Goal: Task Accomplishment & Management: Use online tool/utility

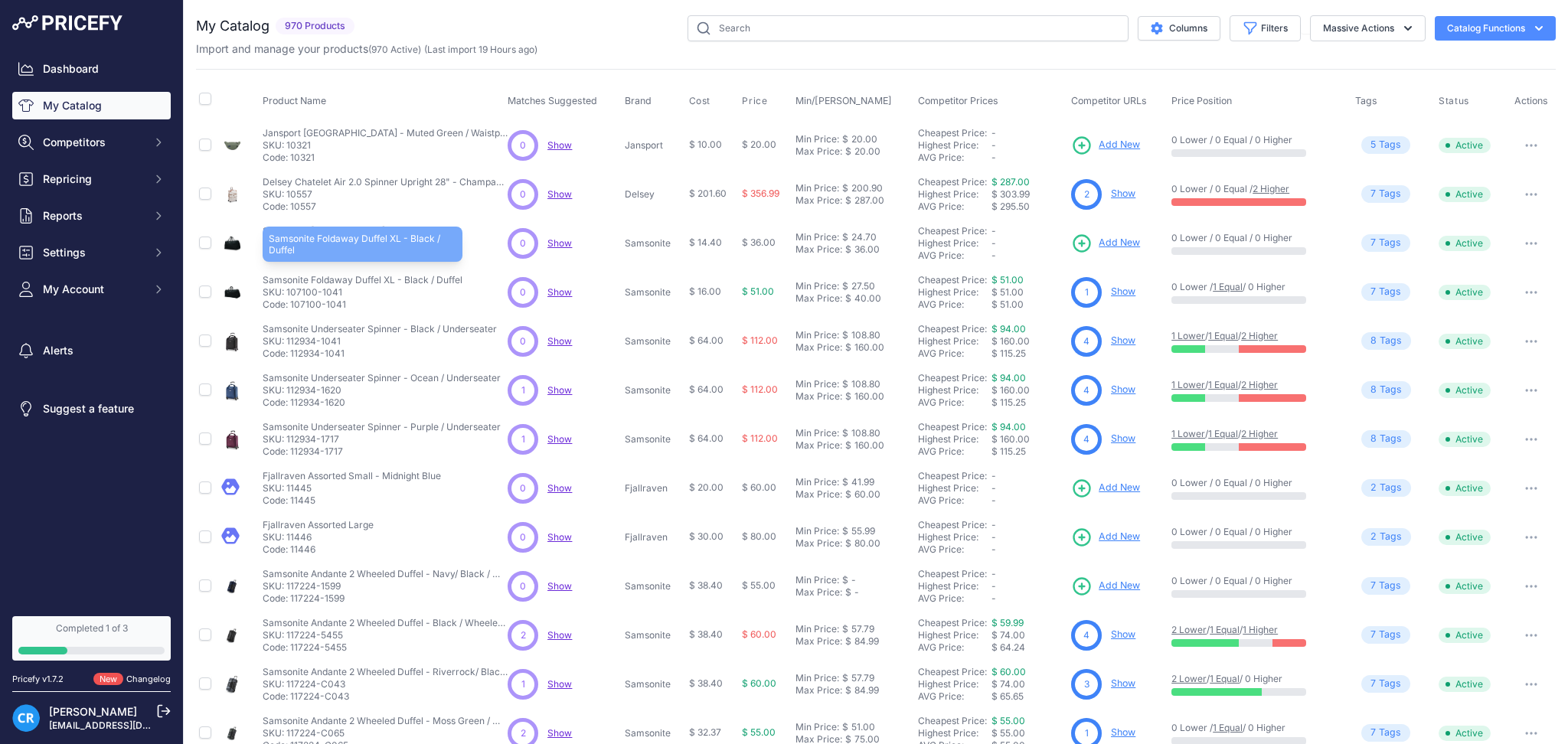
click at [446, 285] on p "Samsonite Foldaway Duffel XL - Black / Duffel" at bounding box center [362, 280] width 200 height 12
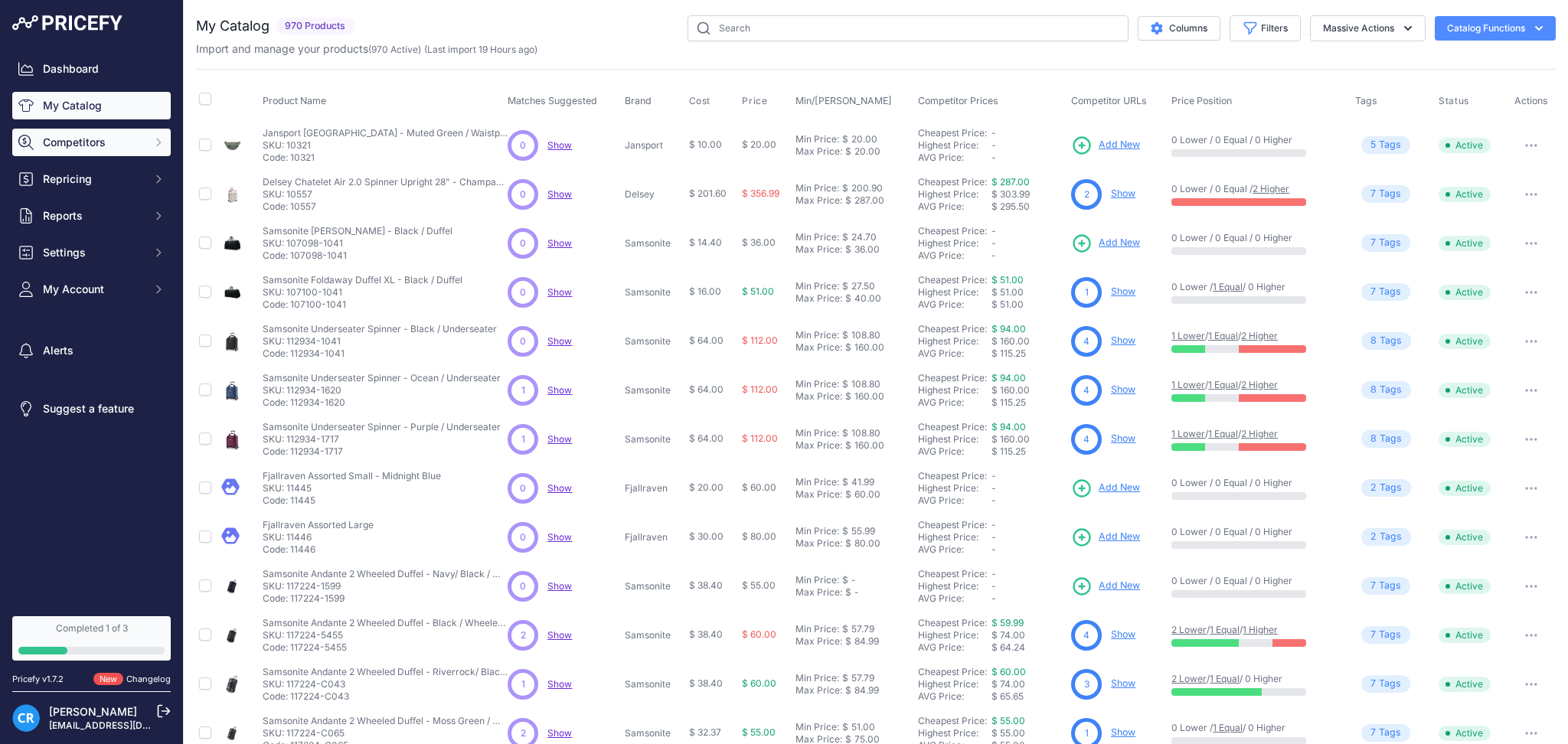
click at [101, 145] on span "Competitors" at bounding box center [92, 142] width 100 height 16
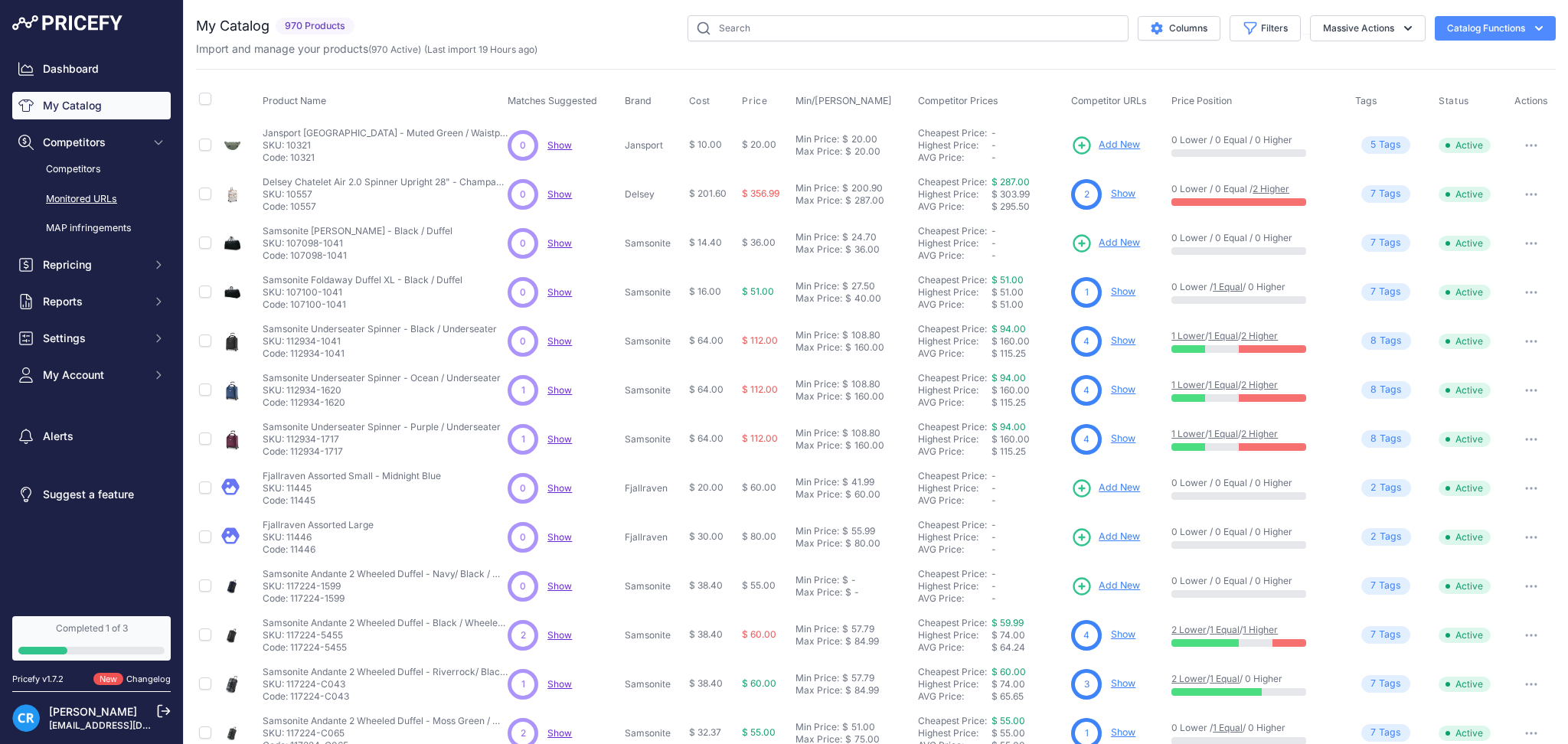
click at [100, 201] on link "Monitored URLs" at bounding box center [92, 199] width 159 height 26
click at [1253, 27] on button "Filters" at bounding box center [1265, 29] width 71 height 26
click at [1194, 145] on select "Select an option Matched Unmatched" at bounding box center [1215, 152] width 147 height 26
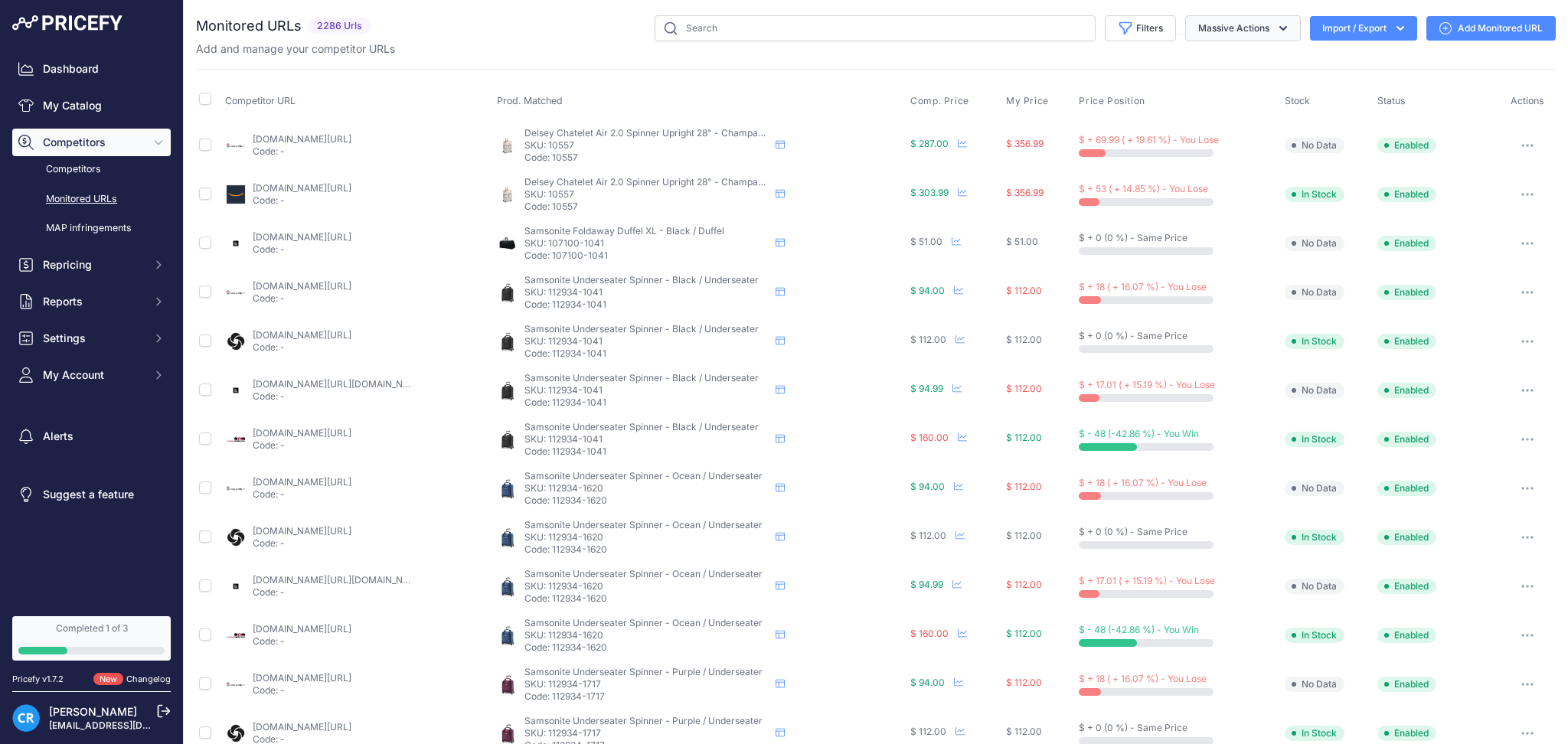
click at [1251, 29] on button "Massive Actions" at bounding box center [1243, 29] width 116 height 26
click at [1127, 23] on button "Filters" at bounding box center [1140, 29] width 71 height 26
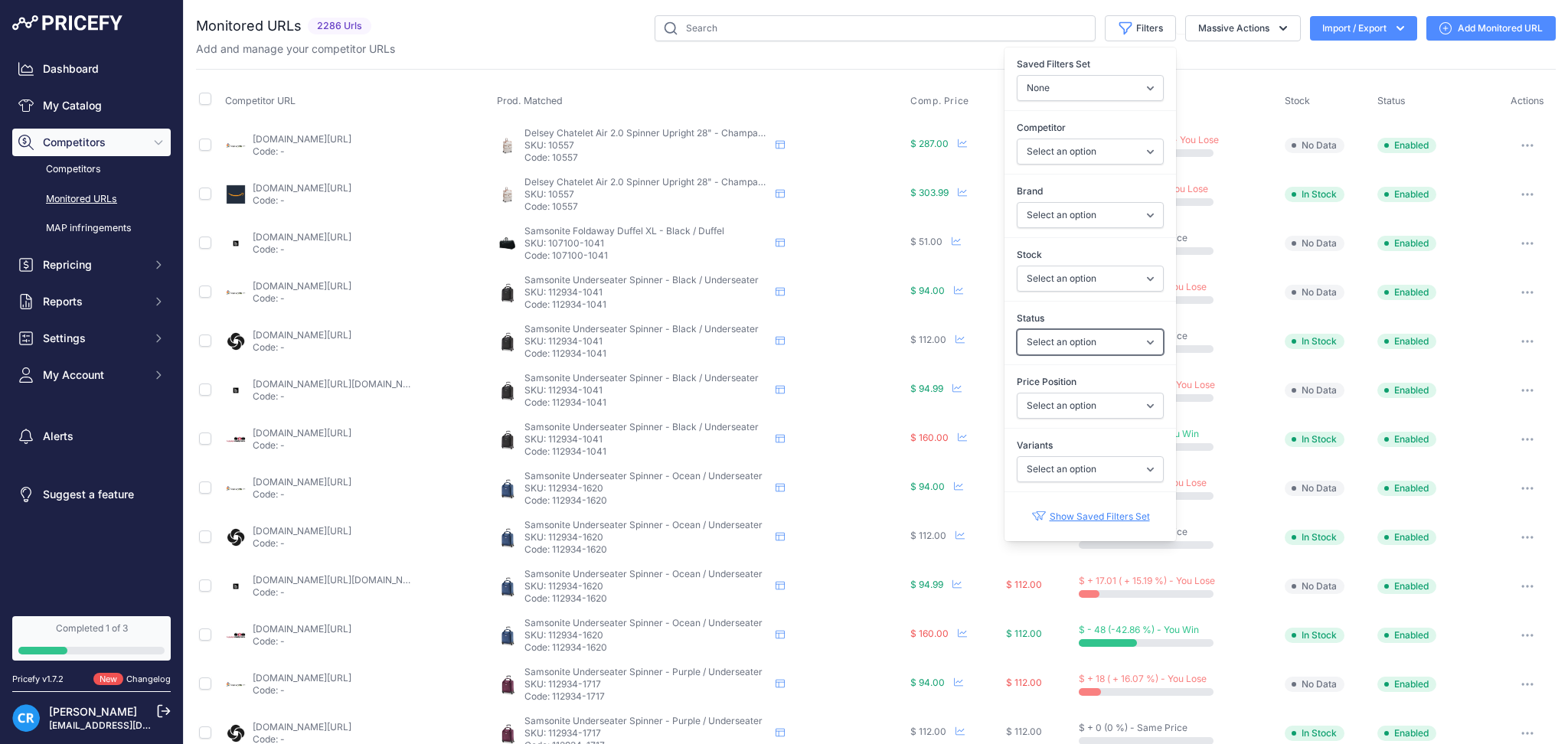
click at [1063, 343] on select "Select an option Enabled Disabled In progress Scraping Failed Not Found Missing…" at bounding box center [1090, 343] width 147 height 26
select select "5"
click at [1016, 329] on select "Select an option Enabled Disabled In progress Scraping Failed Not Found Missing…" at bounding box center [1090, 343] width 147 height 26
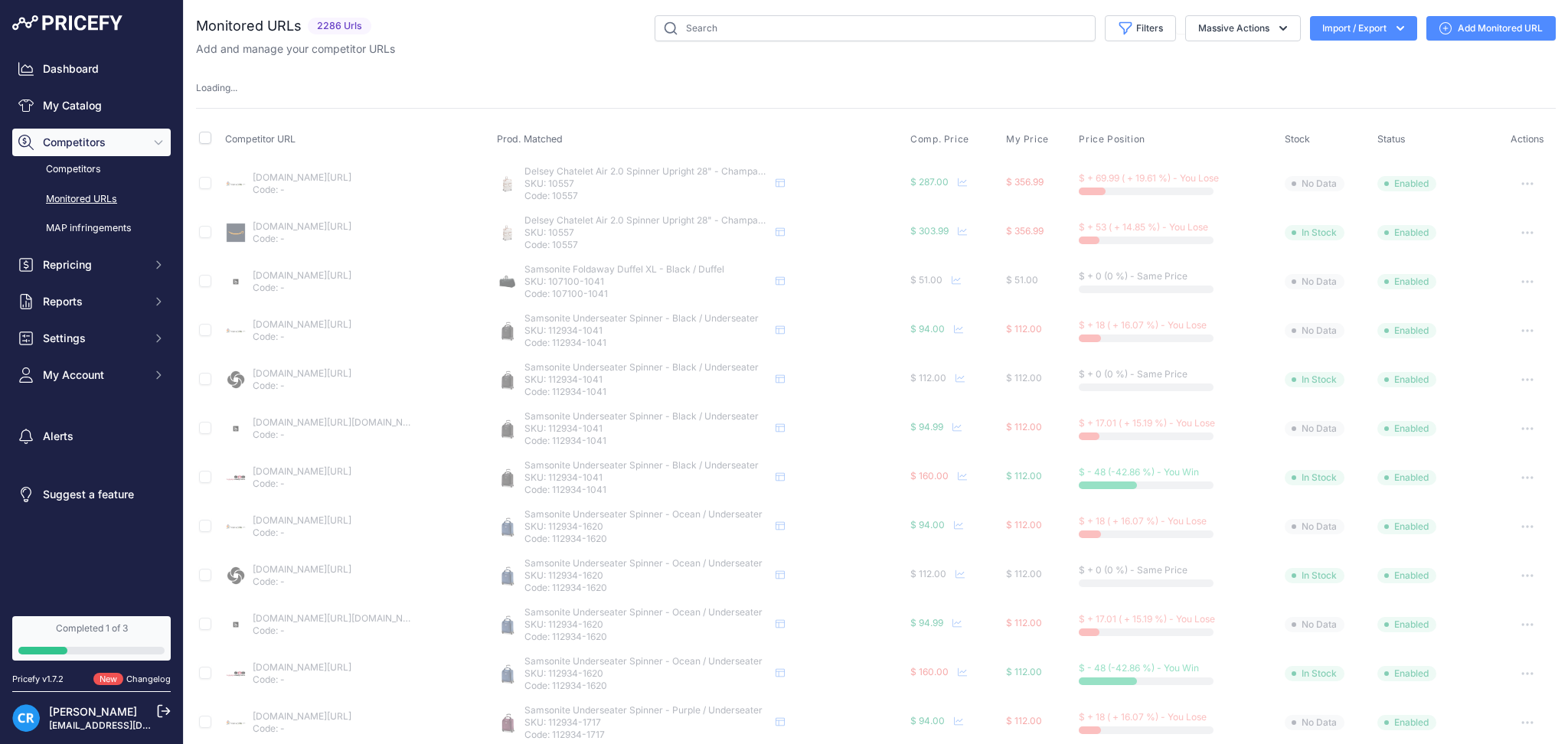
click at [1224, 72] on div "Monitored URLs 2286 Urls" at bounding box center [875, 602] width 1360 height 1173
click at [1118, 12] on div "You are not connected to the internet. Monitored URLs" at bounding box center [875, 601] width 1360 height 1203
click at [70, 140] on span "Competitors" at bounding box center [92, 142] width 100 height 16
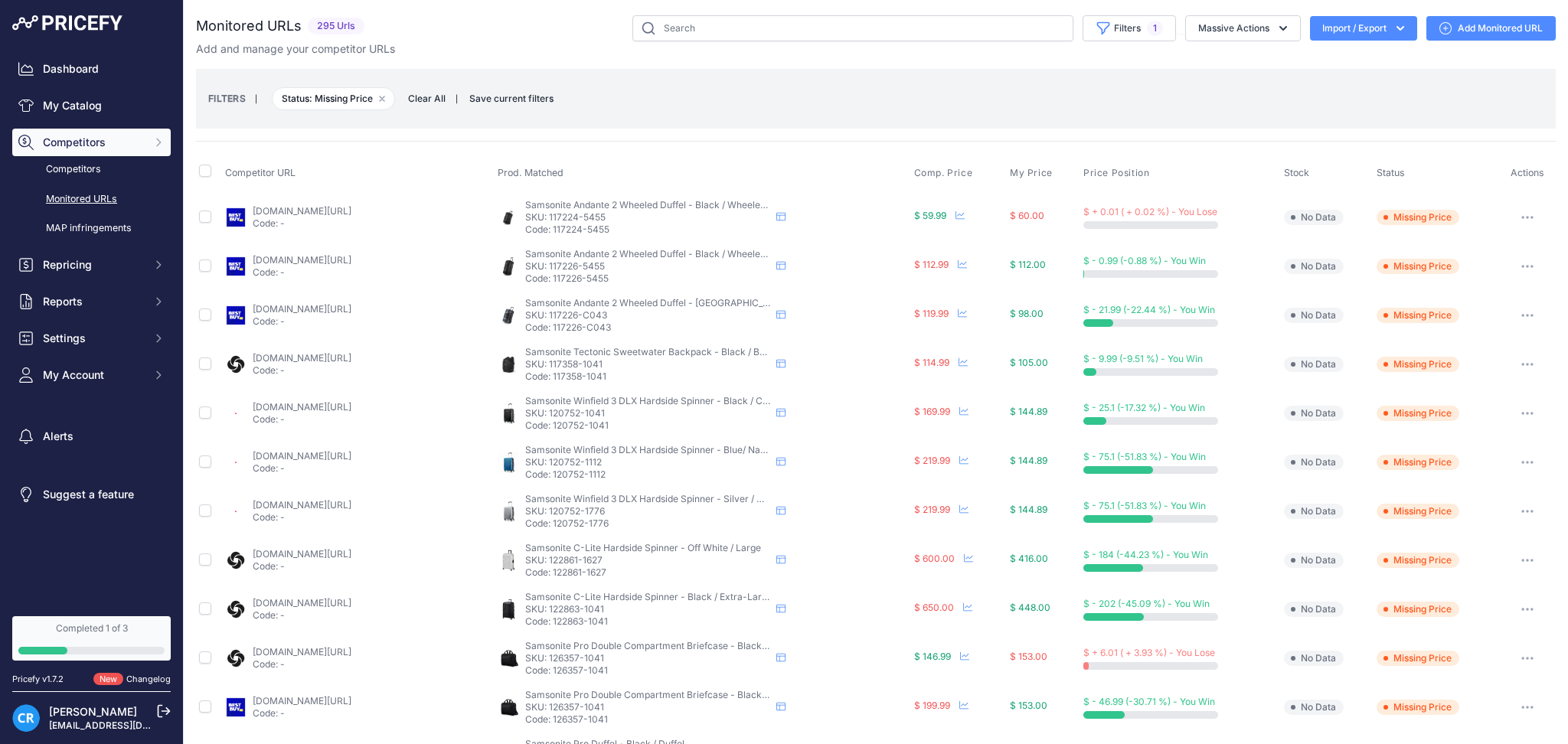
click at [61, 197] on link "Monitored URLs" at bounding box center [92, 199] width 159 height 26
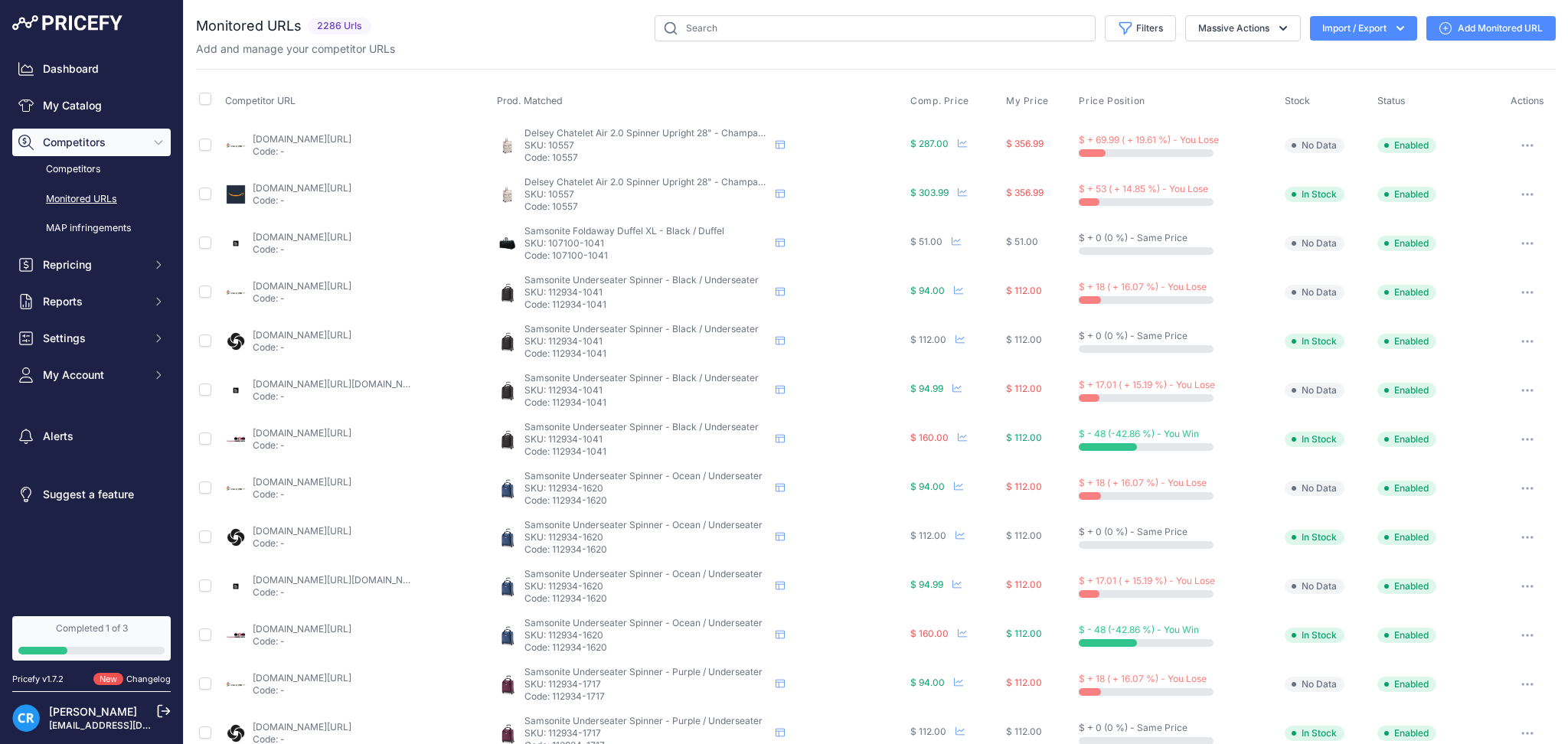
click at [83, 200] on link "Monitored URLs" at bounding box center [92, 199] width 159 height 26
click at [84, 199] on link "Monitored URLs" at bounding box center [92, 199] width 159 height 26
click at [54, 199] on link "Monitored URLs" at bounding box center [92, 199] width 159 height 26
drag, startPoint x: 1235, startPoint y: 25, endPoint x: 1234, endPoint y: 78, distance: 53.0
click at [1235, 25] on button "Massive Actions" at bounding box center [1243, 29] width 116 height 26
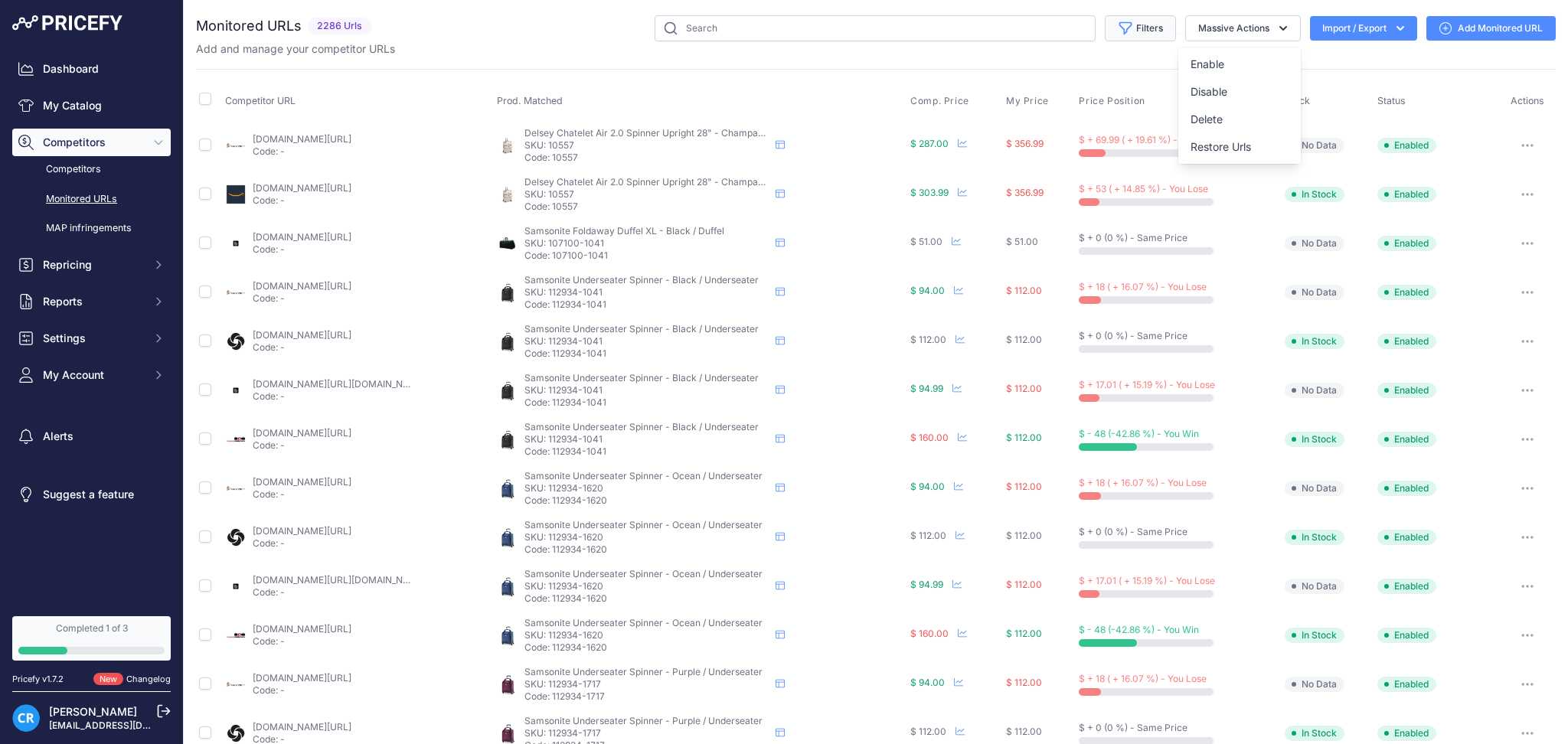
click at [1141, 22] on button "Filters" at bounding box center [1140, 29] width 71 height 26
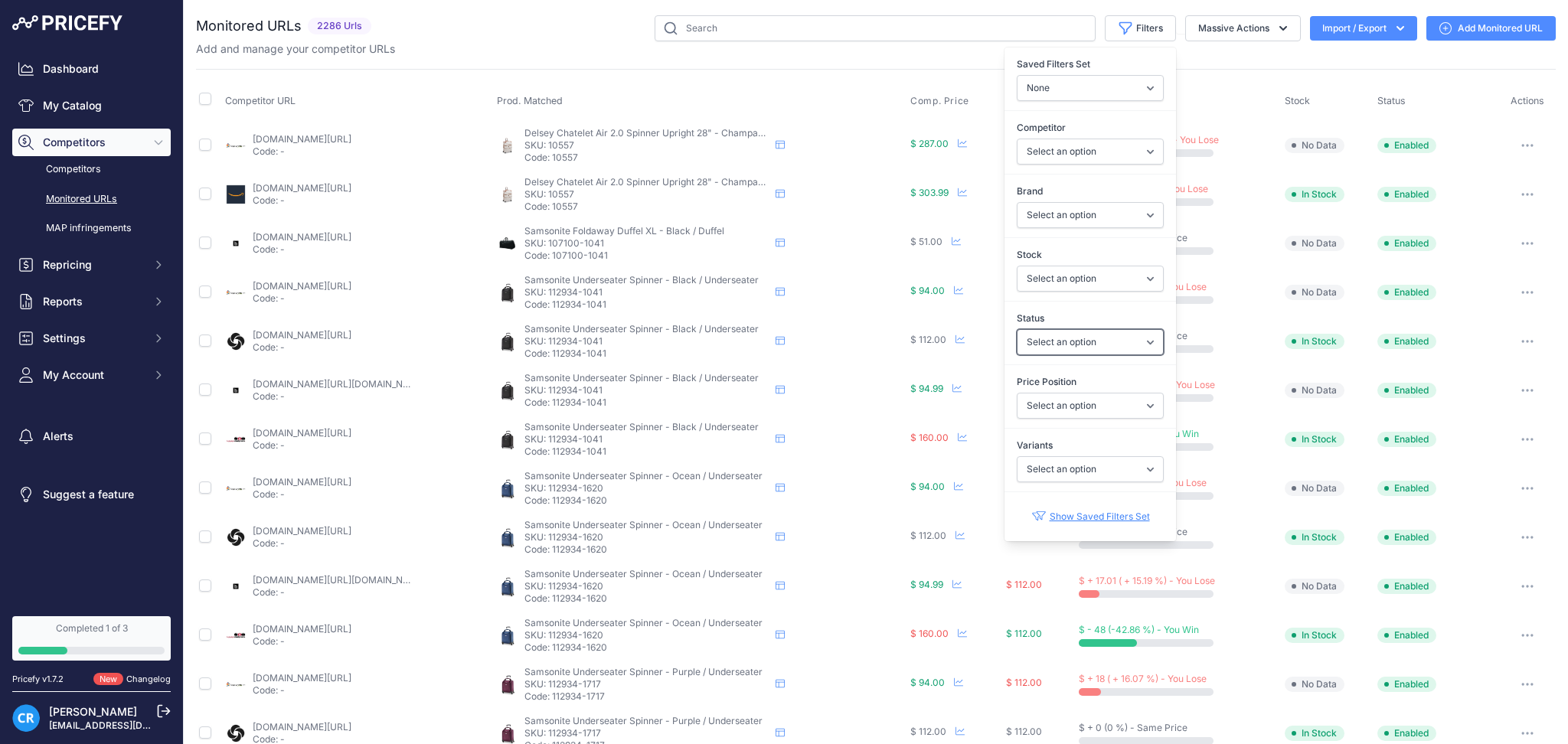
drag, startPoint x: 1068, startPoint y: 344, endPoint x: 1068, endPoint y: 353, distance: 9.0
click at [1068, 344] on select "Select an option Enabled Disabled In progress Scraping Failed Not Found Missing…" at bounding box center [1090, 343] width 147 height 26
select select "5"
click at [1016, 329] on select "Select an option Enabled Disabled In progress Scraping Failed Not Found Missing…" at bounding box center [1090, 343] width 147 height 26
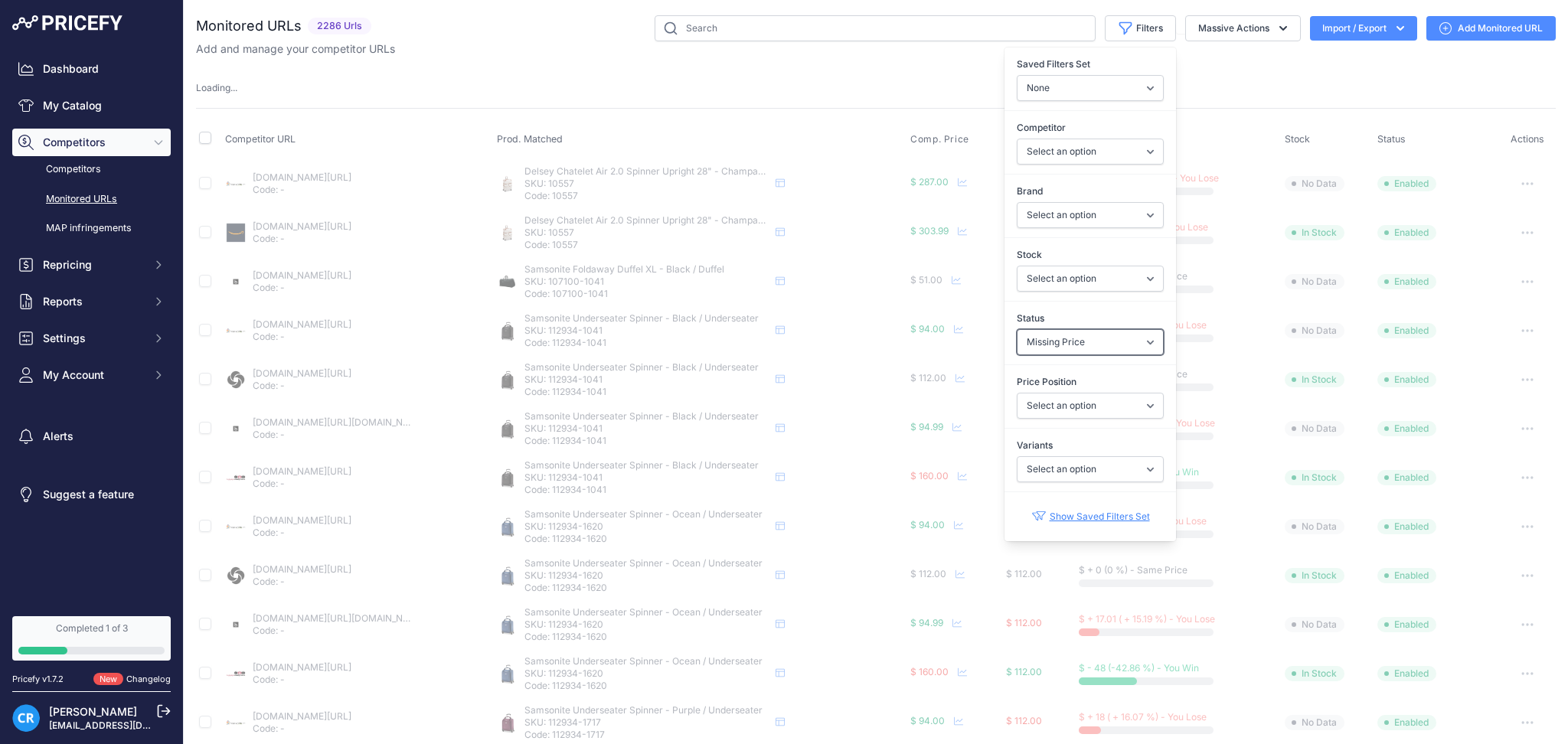
select select
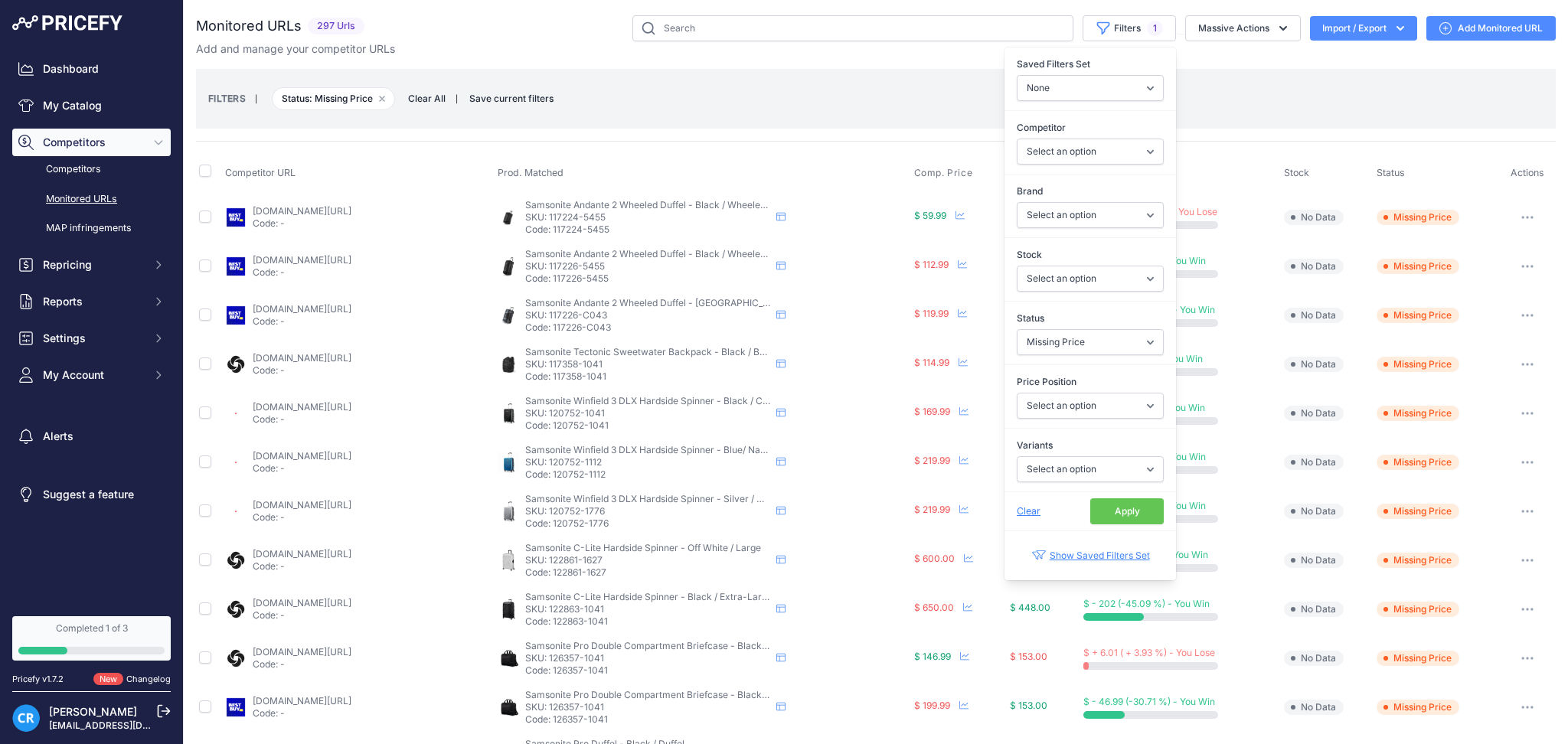
click at [1101, 514] on button "Apply" at bounding box center [1126, 512] width 73 height 26
